Goal: Transaction & Acquisition: Register for event/course

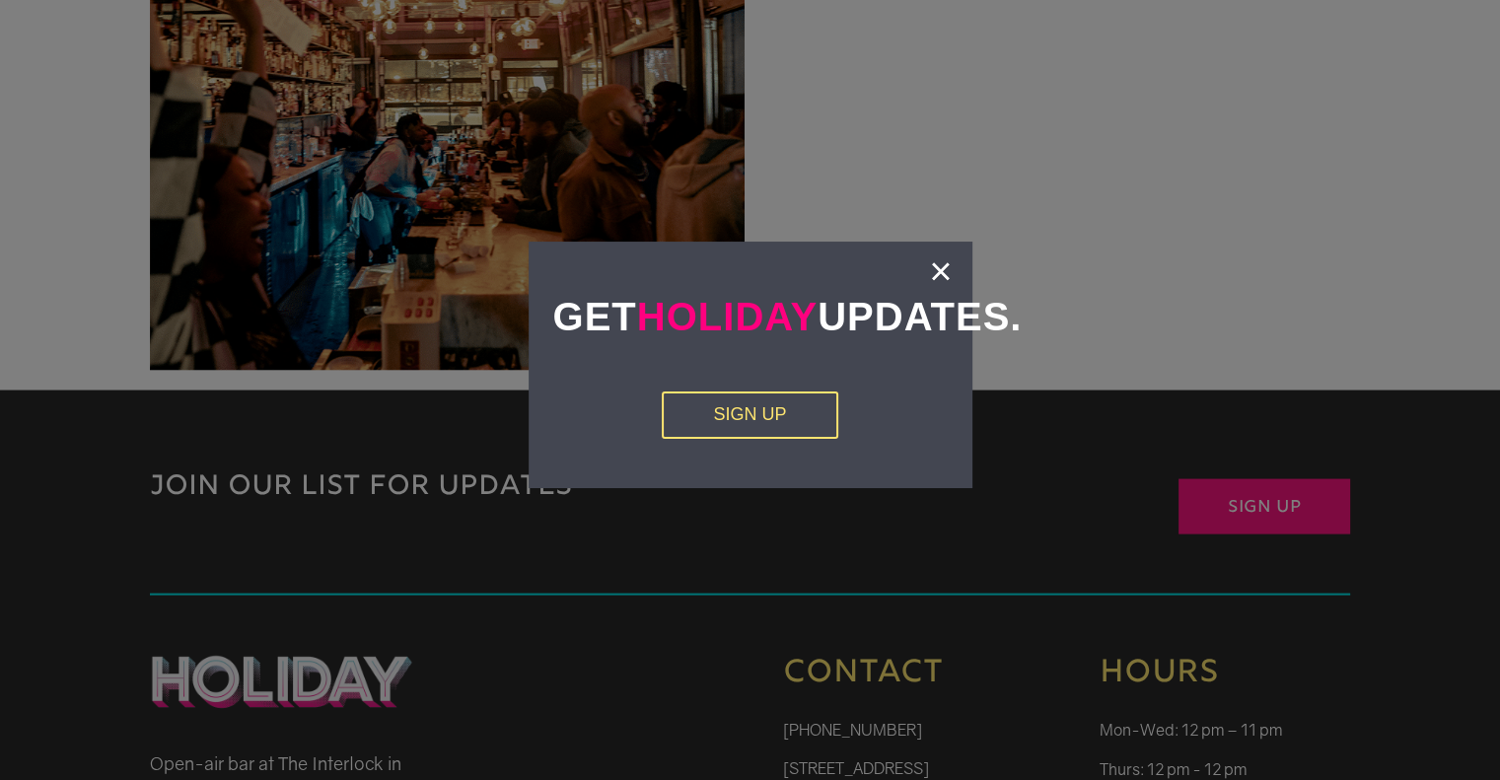
scroll to position [4044, 0]
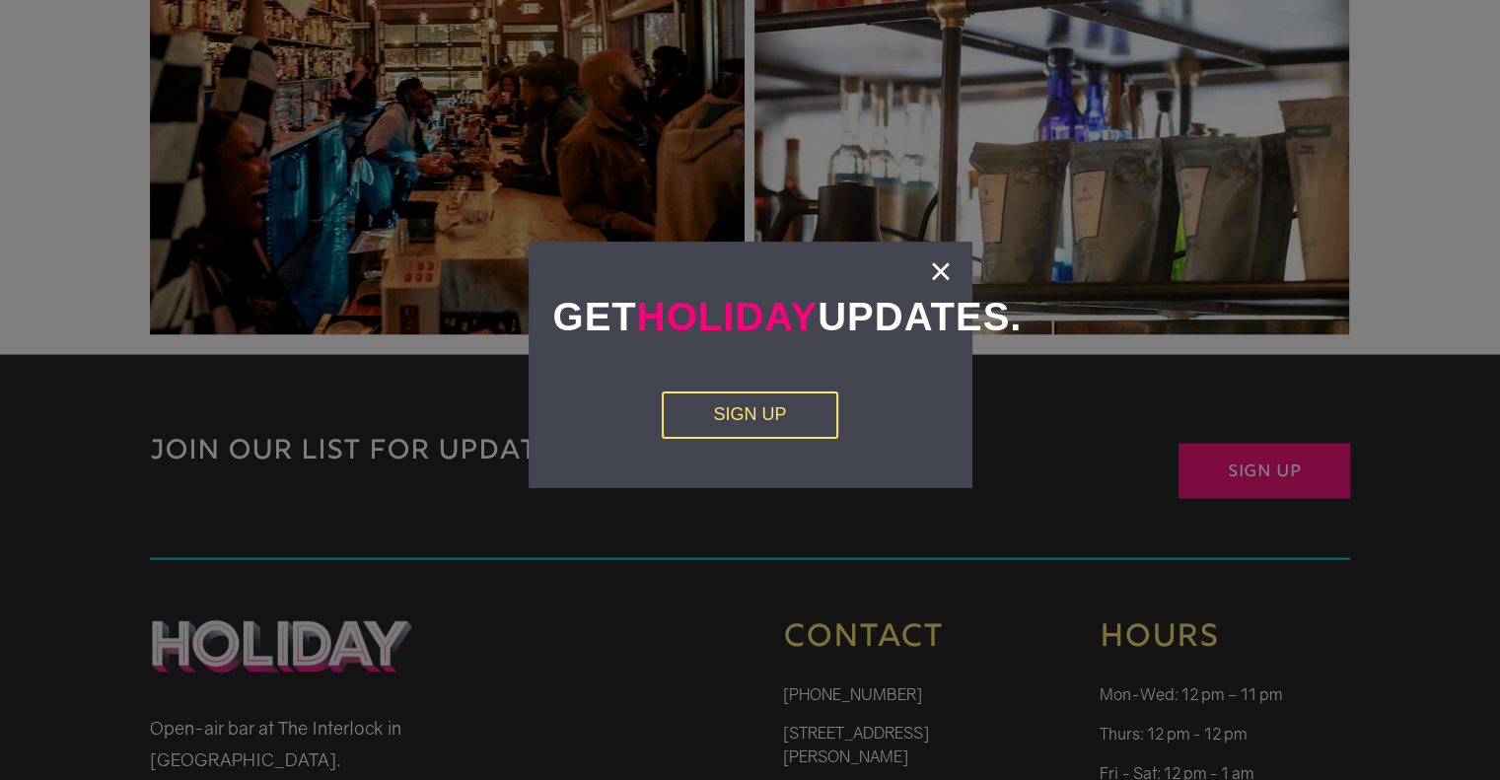
click at [927, 271] on div "Get Holiday Updates. Sign Up ×" at bounding box center [751, 365] width 444 height 247
click at [939, 263] on link "×" at bounding box center [940, 271] width 23 height 20
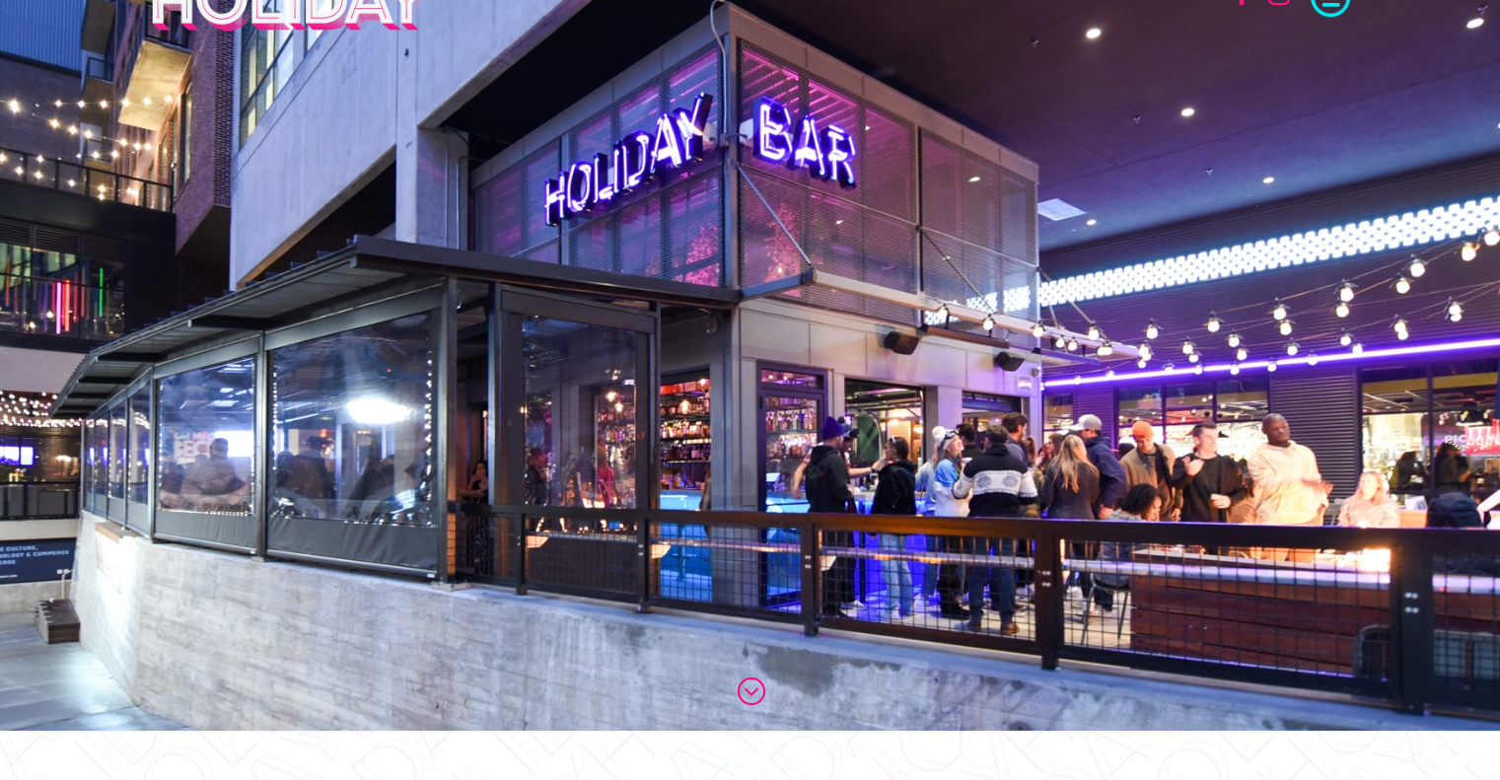
scroll to position [0, 0]
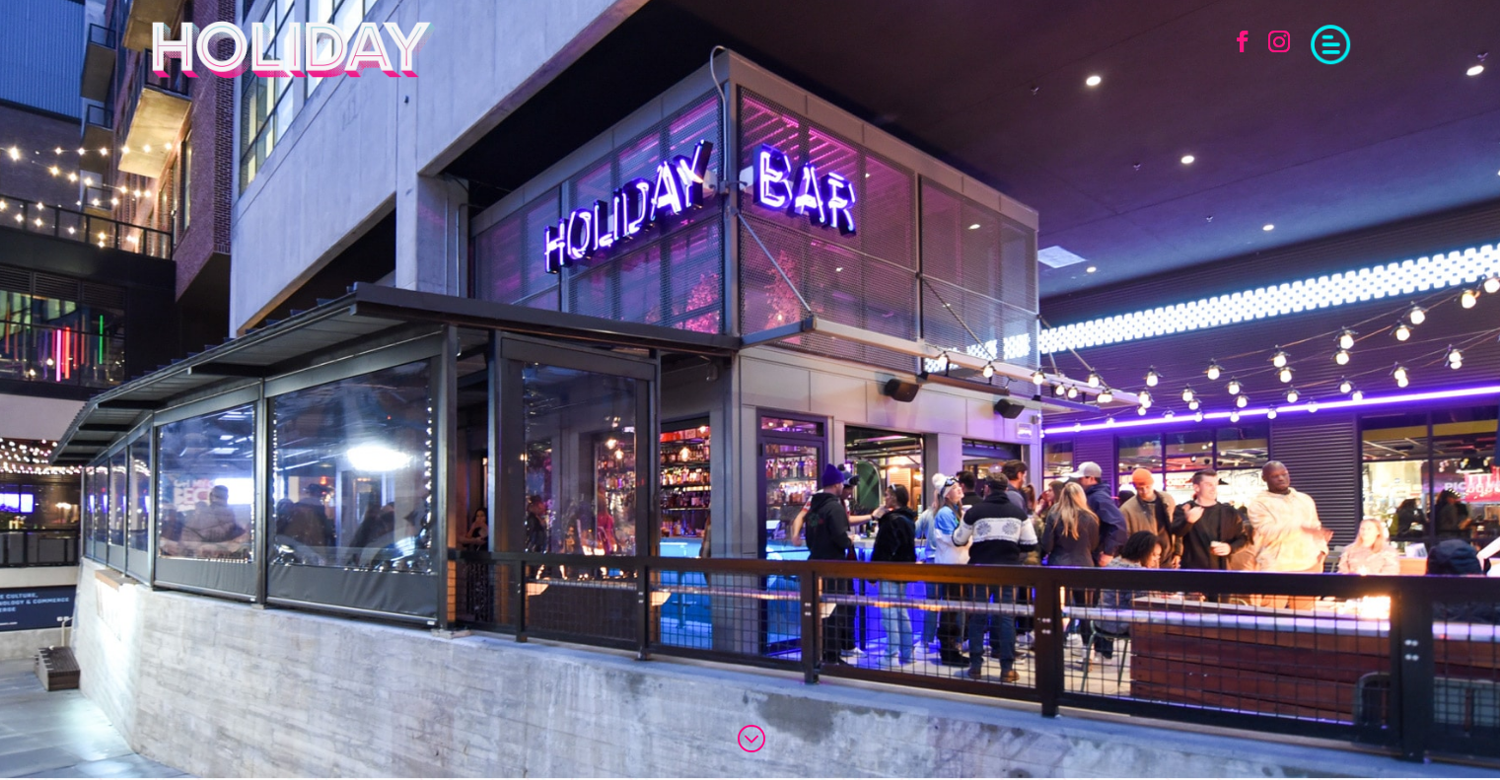
click at [1323, 39] on span at bounding box center [1330, 42] width 39 height 39
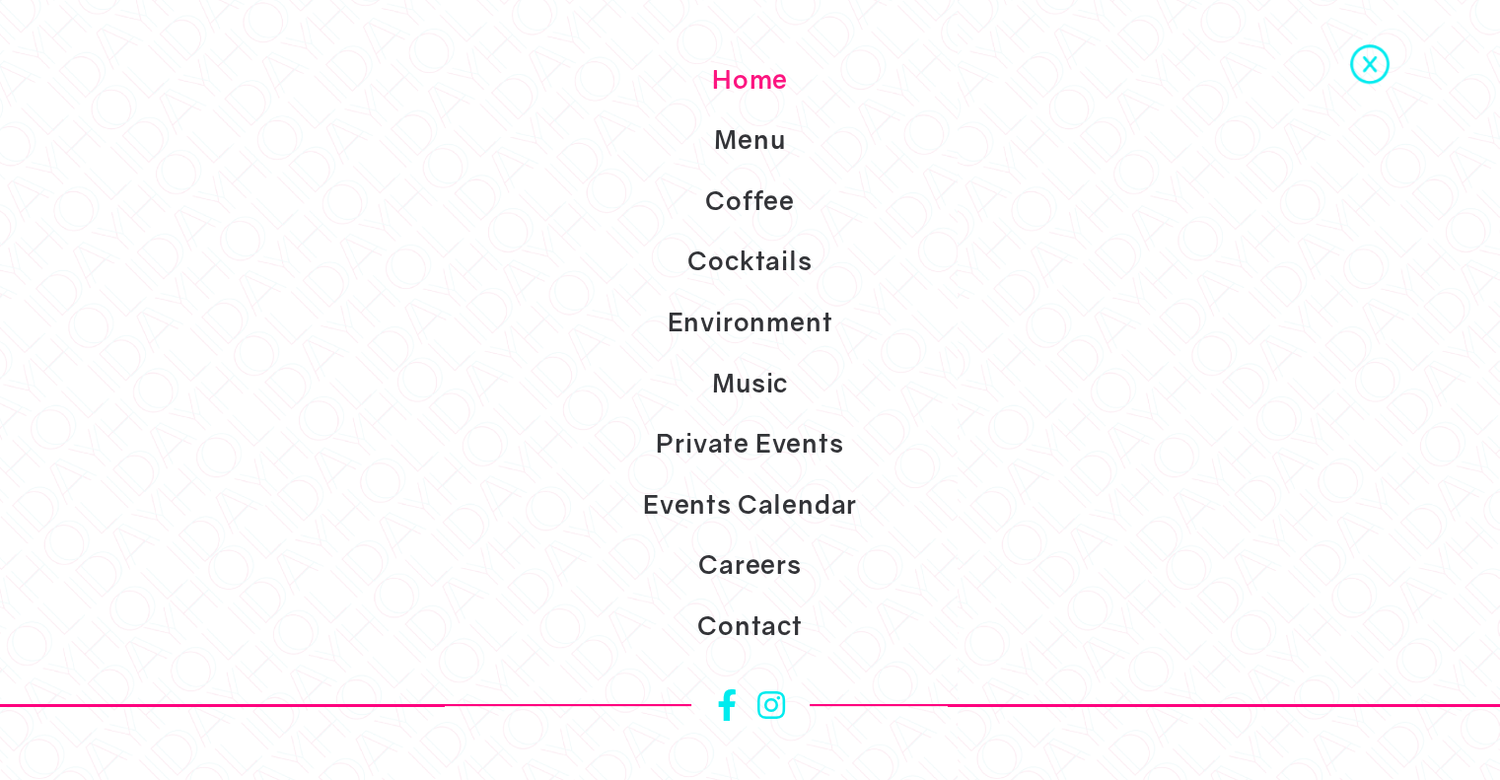
click at [758, 501] on link "Events Calendar" at bounding box center [750, 504] width 1500 height 61
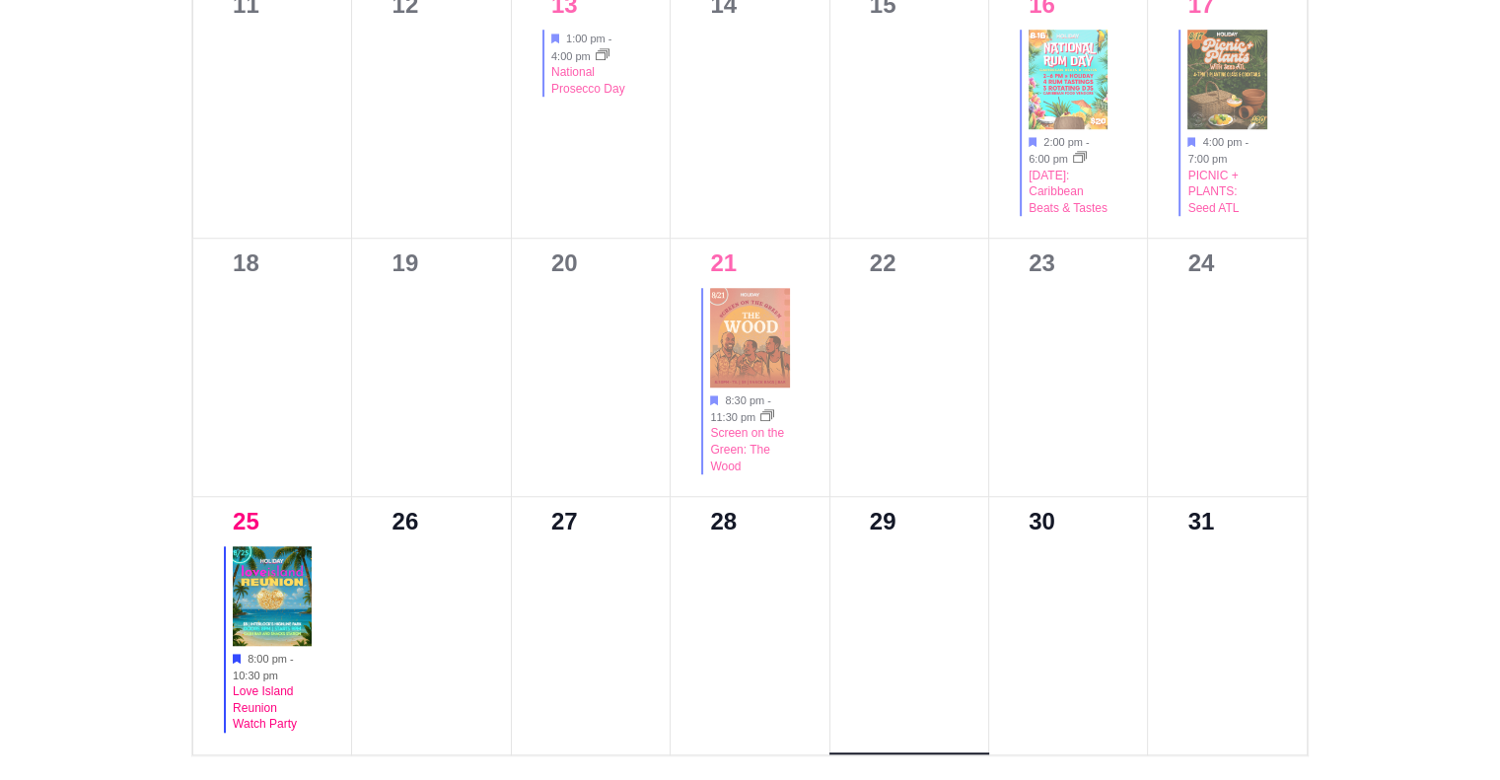
scroll to position [1677, 0]
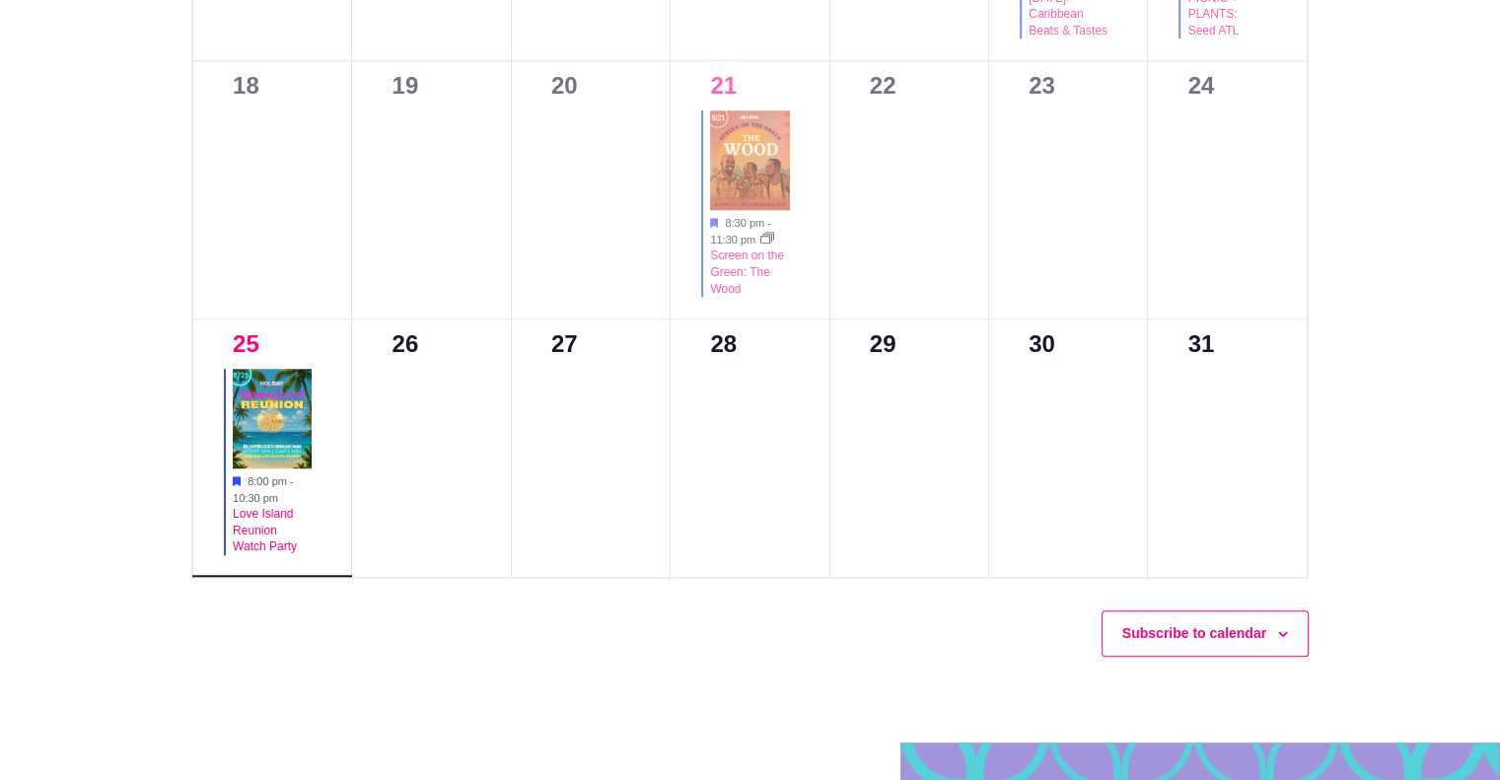
click at [271, 449] on img at bounding box center [272, 418] width 79 height 99
click at [274, 549] on link "Love Island Reunion Watch Party" at bounding box center [265, 530] width 64 height 47
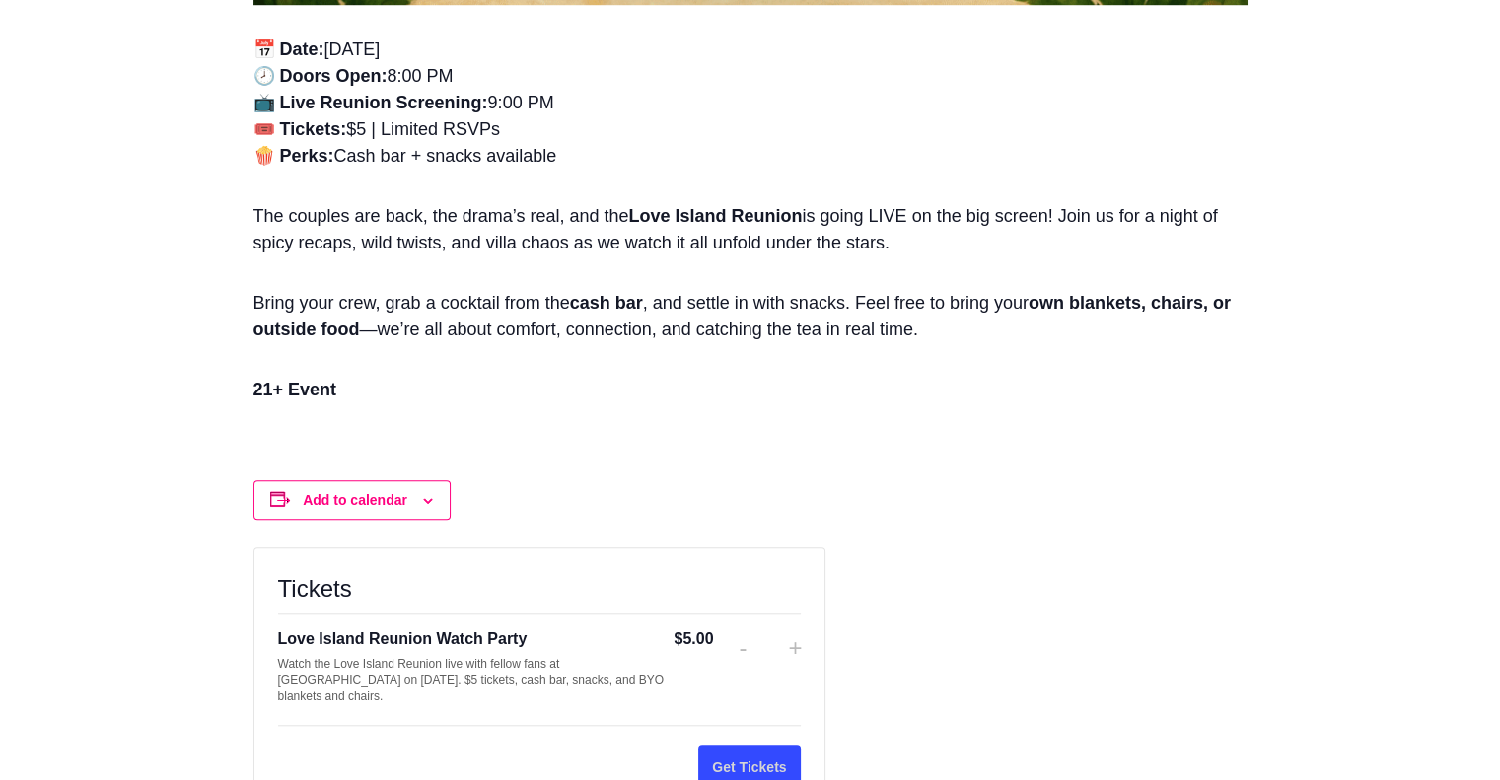
scroll to position [1775, 0]
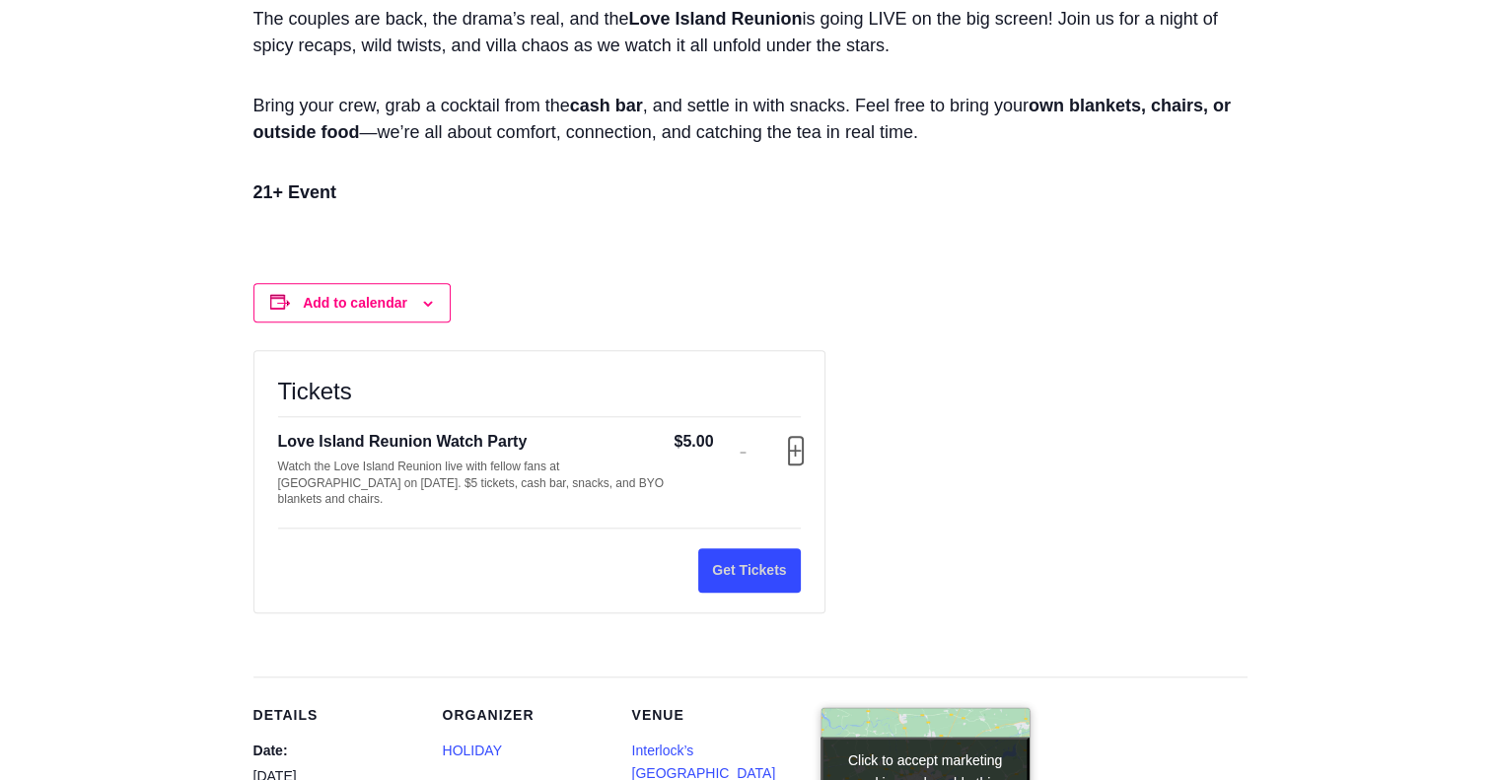
click at [794, 453] on button "Increase ticket quantity for Love Island Reunion Watch Party +" at bounding box center [795, 451] width 12 height 28
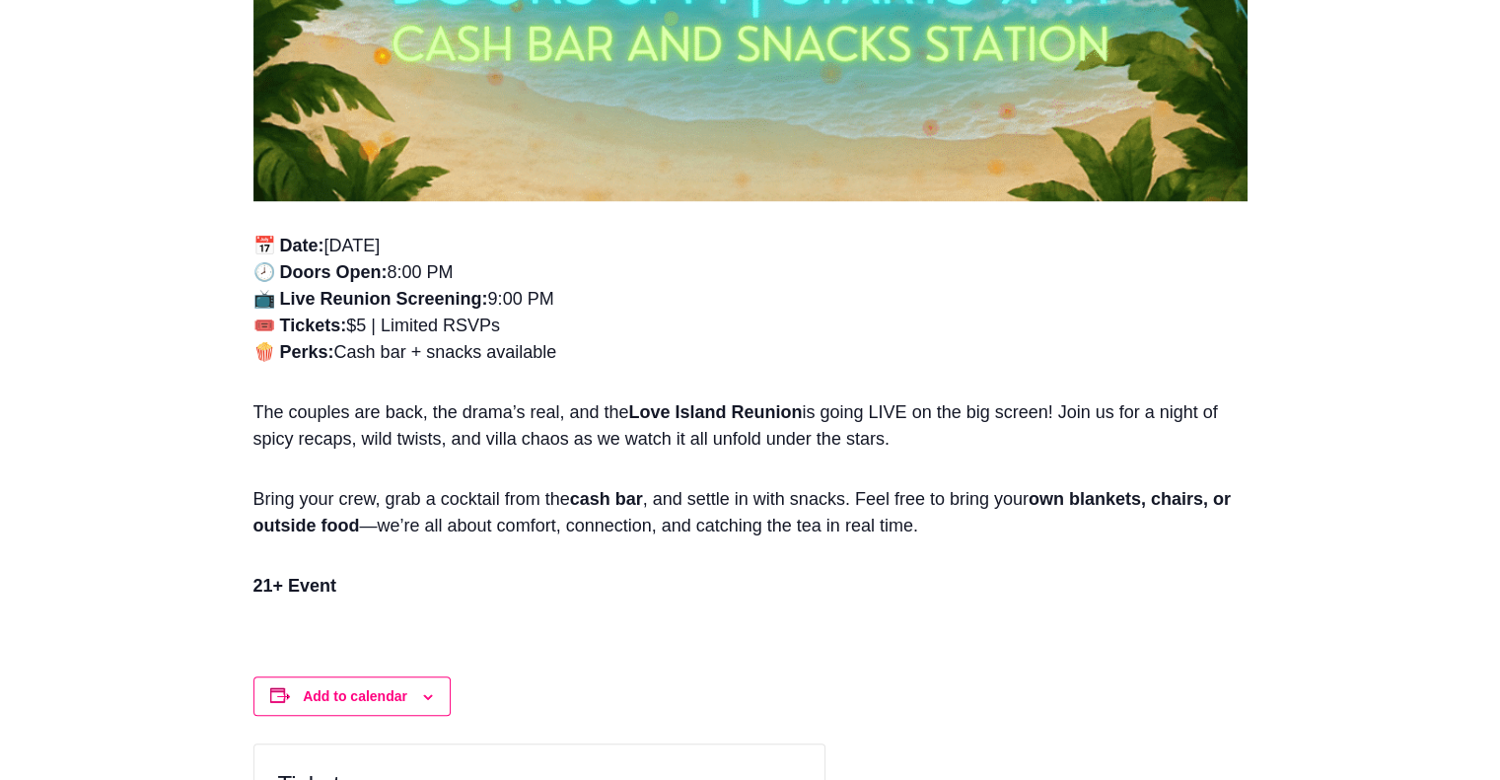
scroll to position [1381, 0]
